Goal: Information Seeking & Learning: Learn about a topic

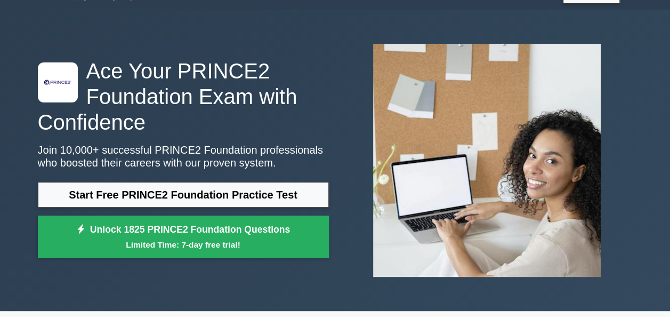
scroll to position [18, 0]
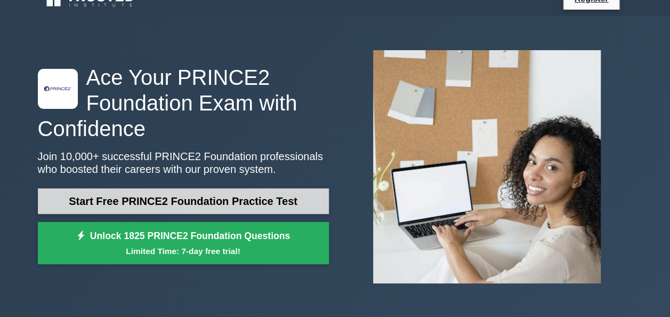
click at [242, 193] on link "Start Free PRINCE2 Foundation Practice Test" at bounding box center [183, 201] width 291 height 26
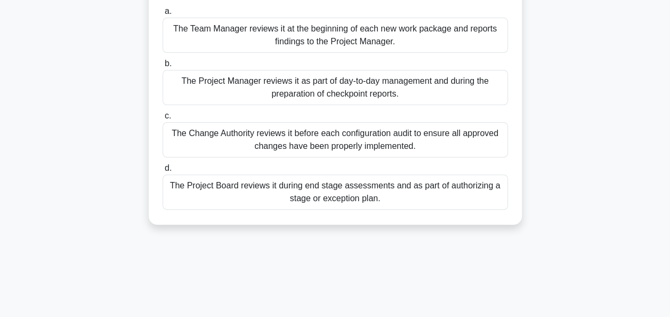
scroll to position [107, 0]
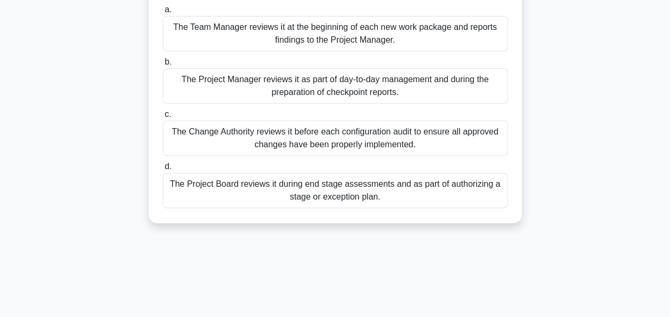
click at [479, 81] on div "The Project Manager reviews it as part of day-to-day management and during the …" at bounding box center [335, 85] width 345 height 35
click at [163, 66] on input "b. The Project Manager reviews it as part of day-to-day management and during t…" at bounding box center [163, 62] width 0 height 7
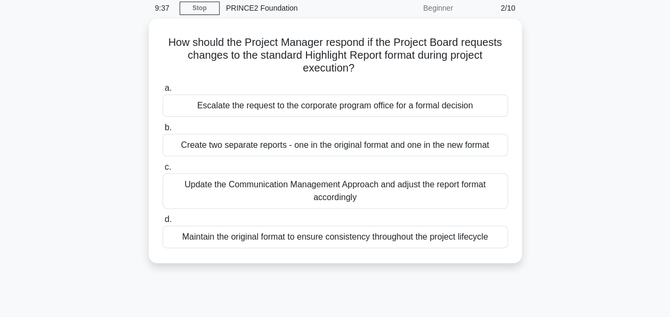
scroll to position [0, 0]
